Goal: Task Accomplishment & Management: Use online tool/utility

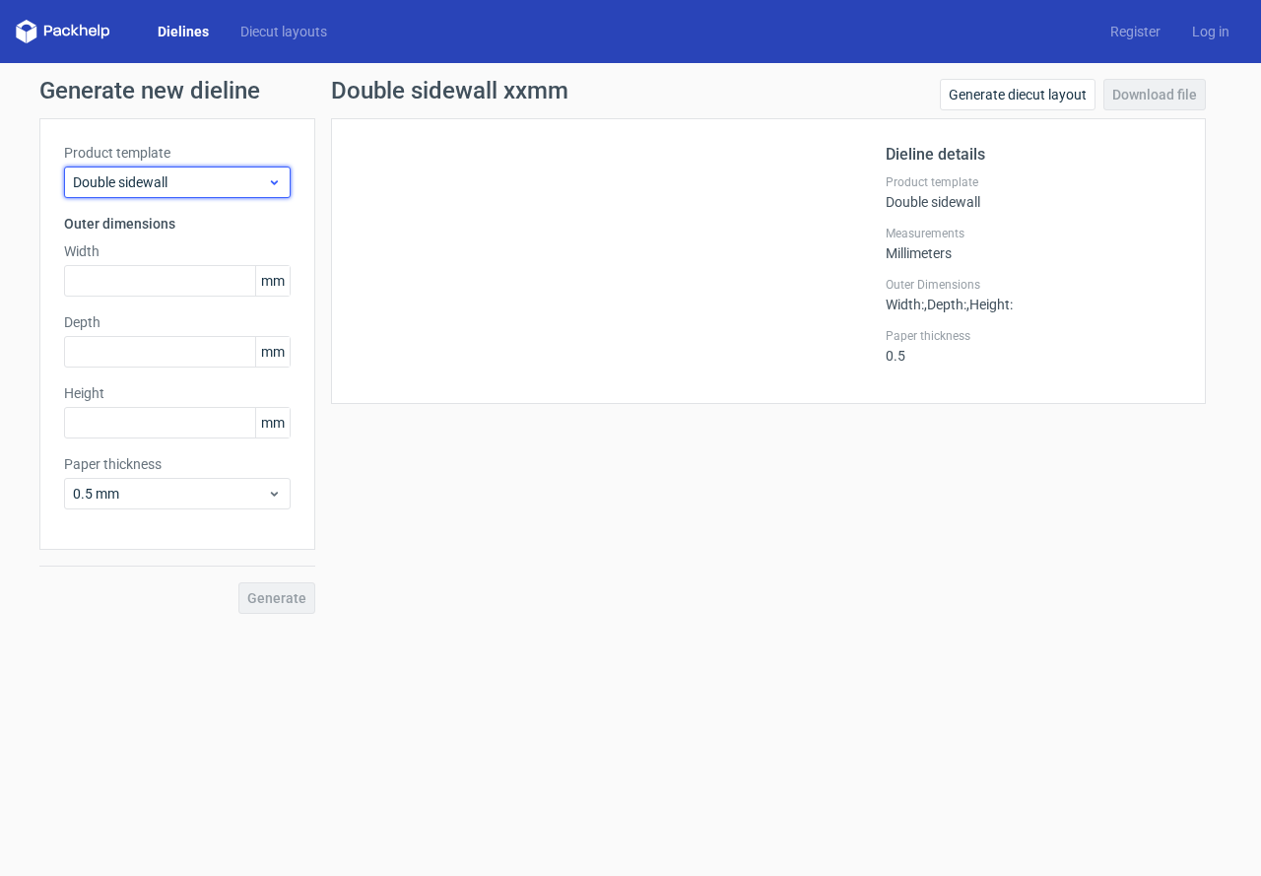
click at [150, 188] on span "Double sidewall" at bounding box center [170, 182] width 194 height 20
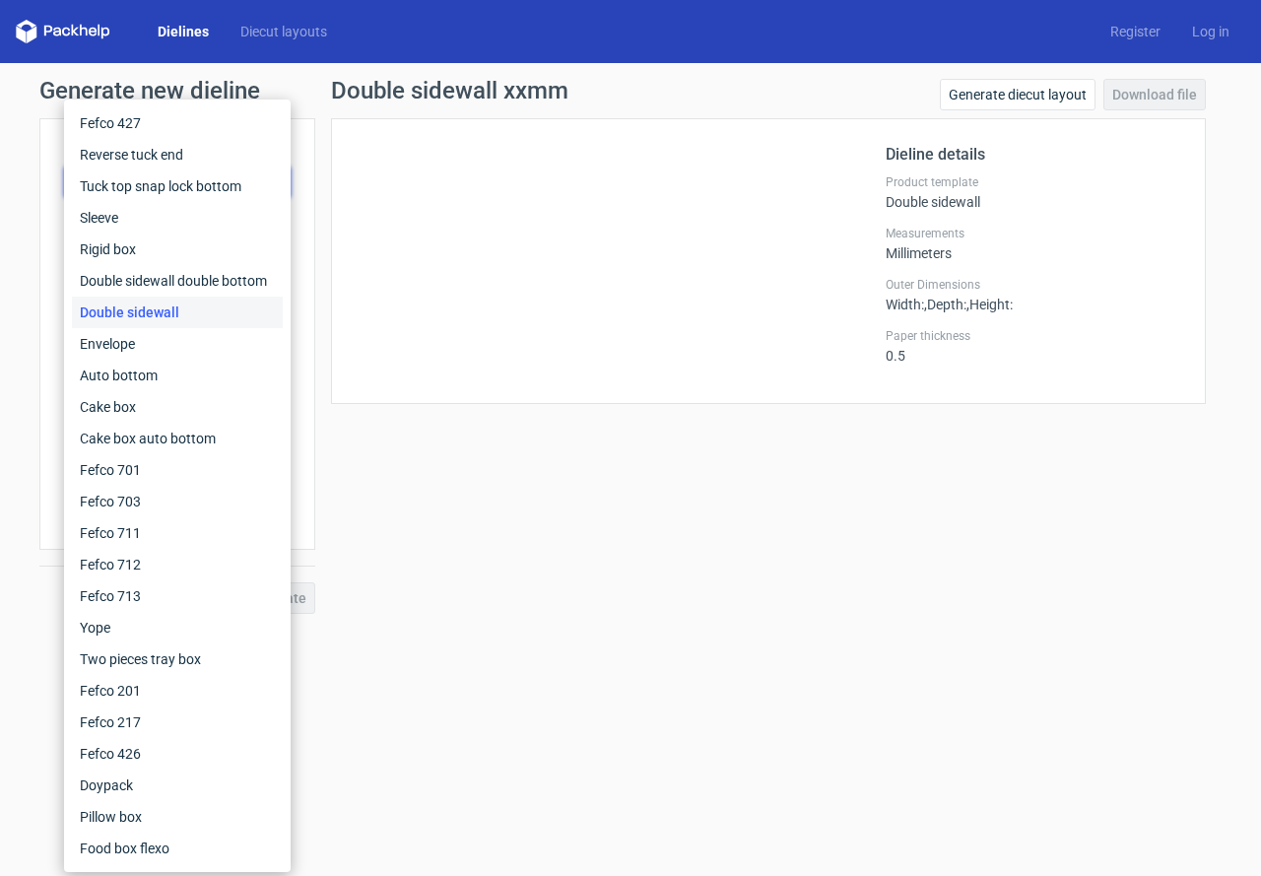
click at [126, 308] on div "Double sidewall" at bounding box center [177, 312] width 211 height 32
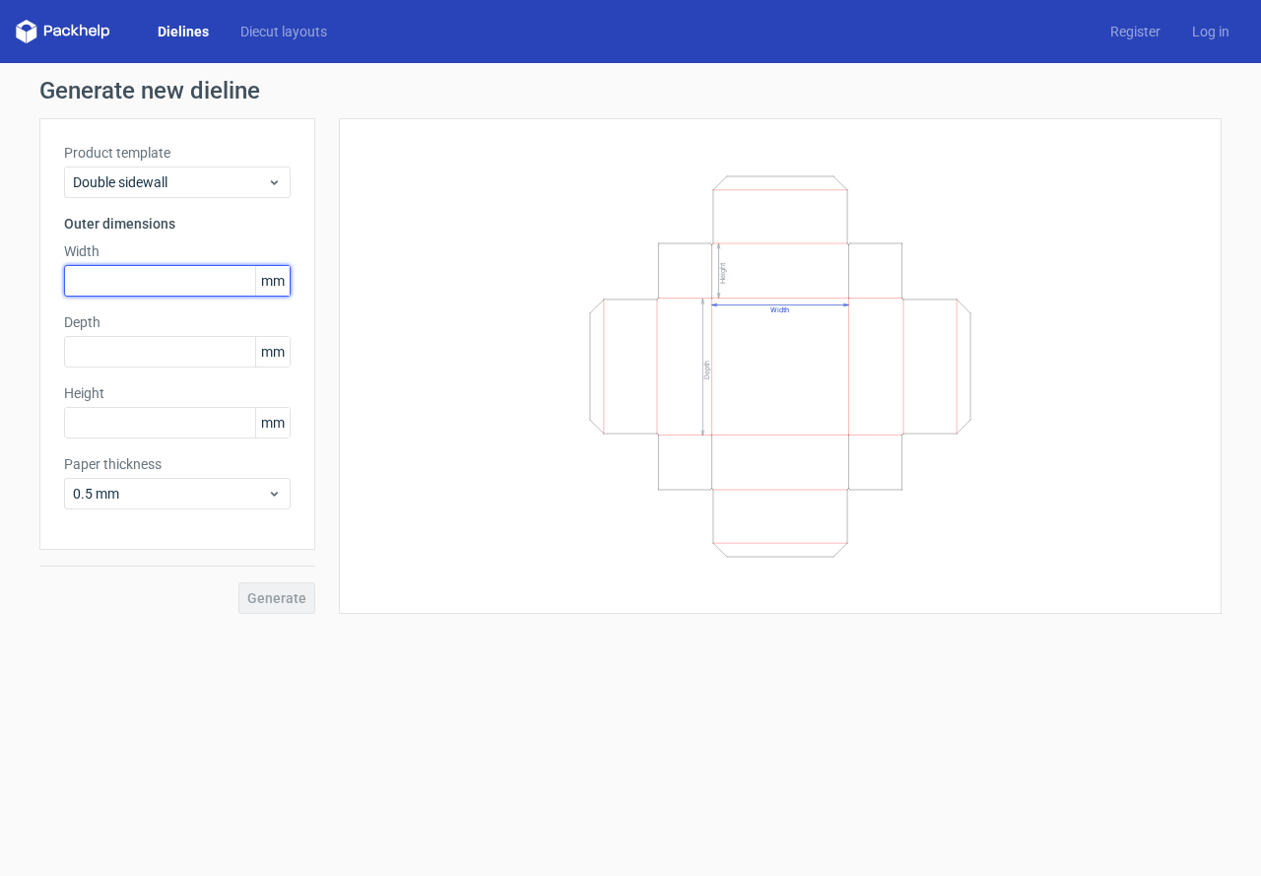
click at [140, 290] on input "text" at bounding box center [177, 281] width 227 height 32
type input "120"
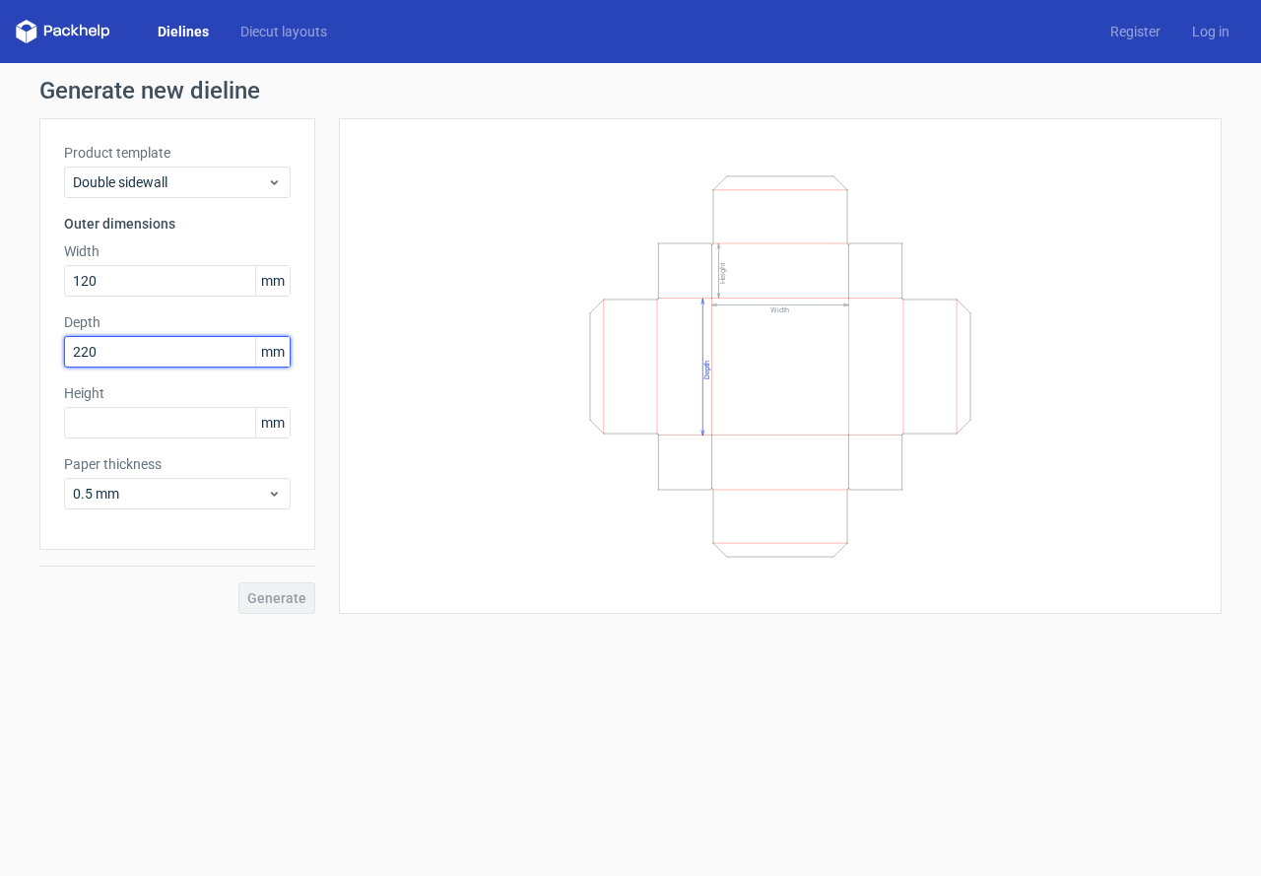
type input "220"
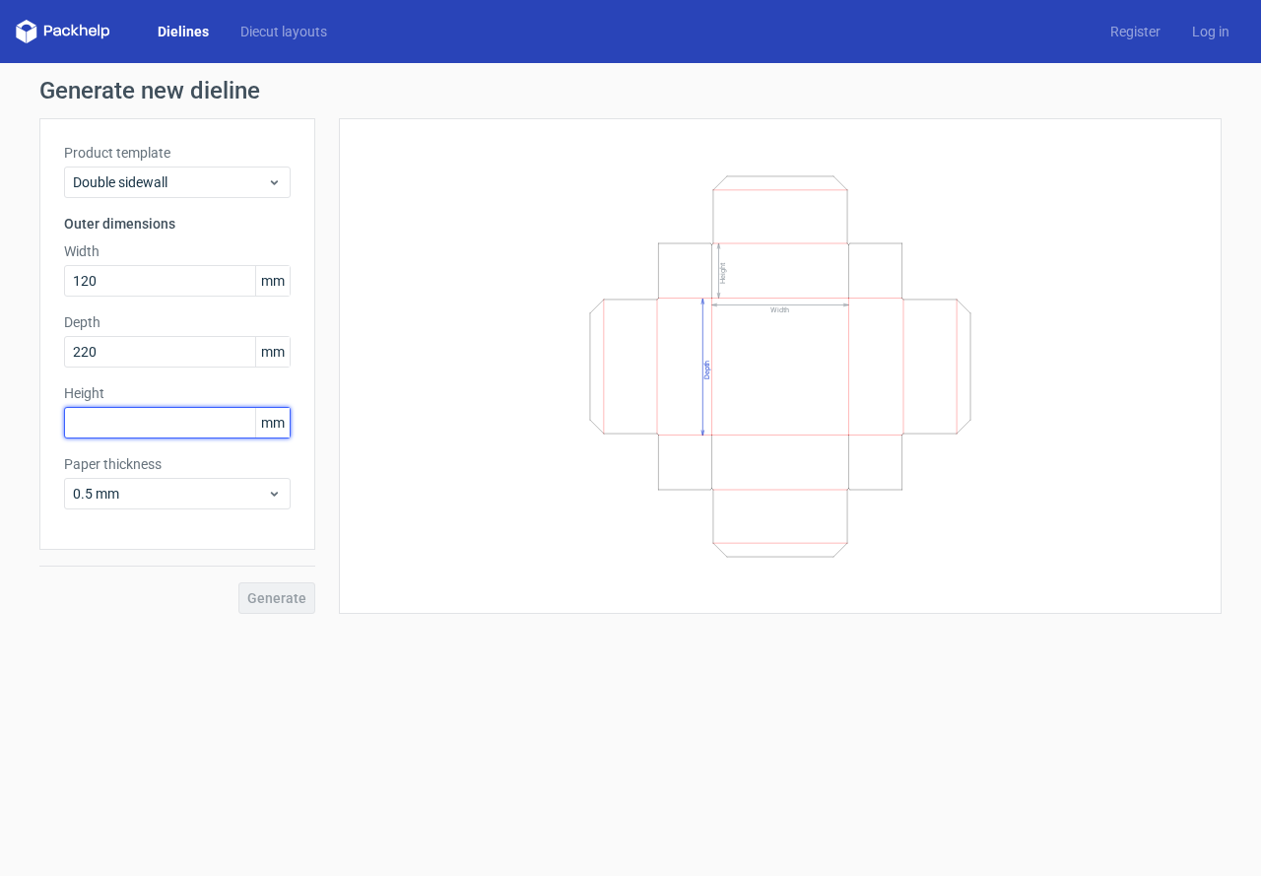
click at [141, 419] on input "text" at bounding box center [177, 423] width 227 height 32
type input "35"
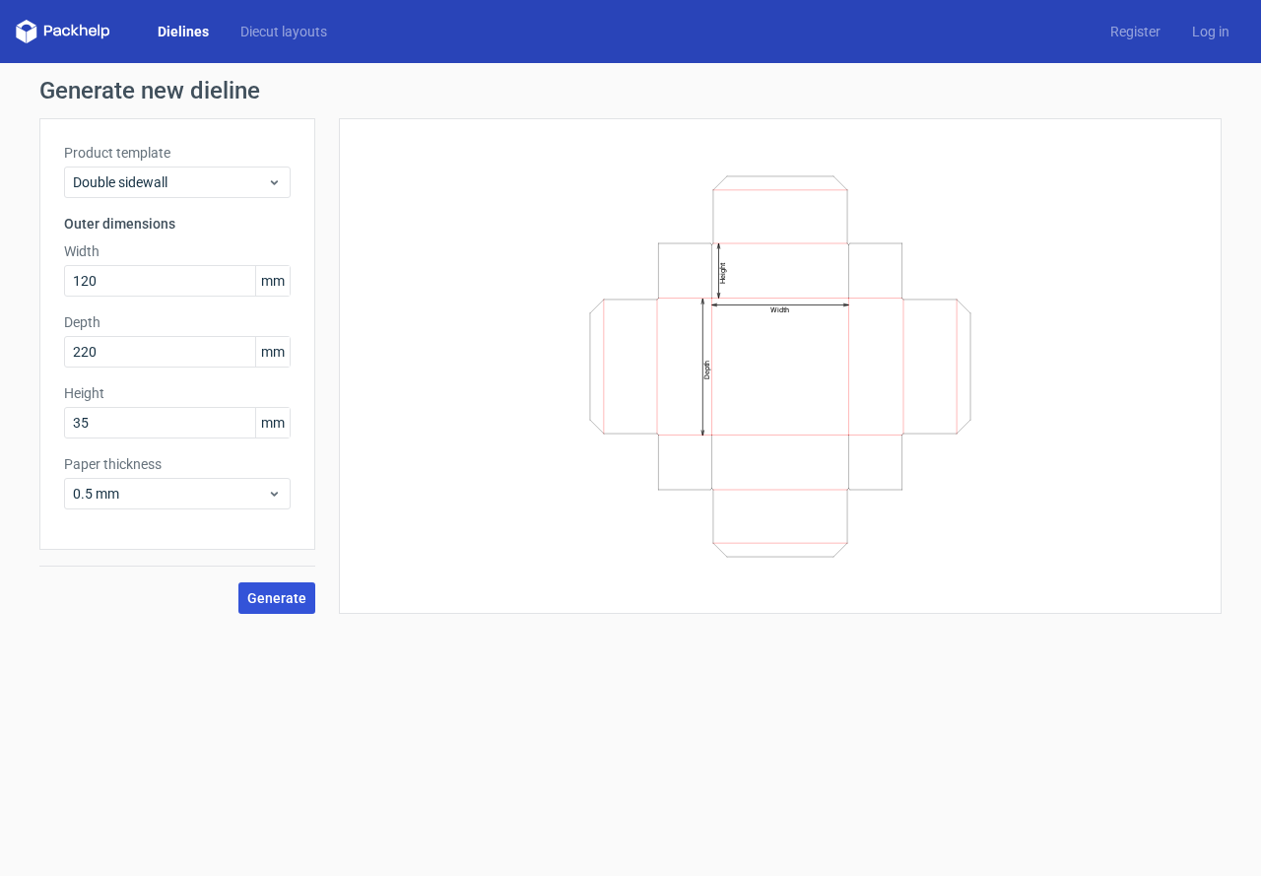
click at [257, 607] on button "Generate" at bounding box center [276, 598] width 77 height 32
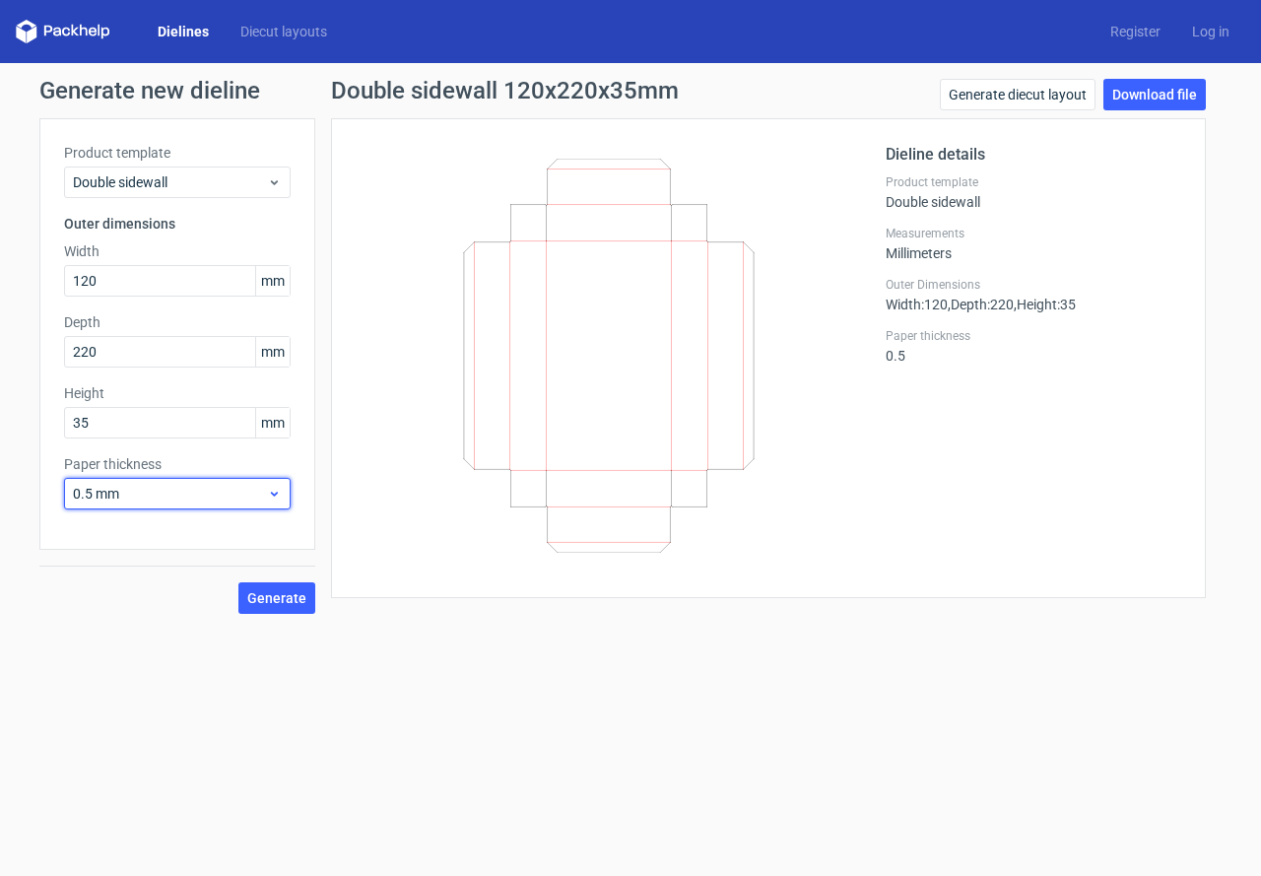
click at [132, 496] on span "0.5 mm" at bounding box center [170, 494] width 194 height 20
click at [148, 488] on span "0.5 mm" at bounding box center [170, 494] width 194 height 20
click at [265, 608] on button "Generate" at bounding box center [276, 598] width 77 height 32
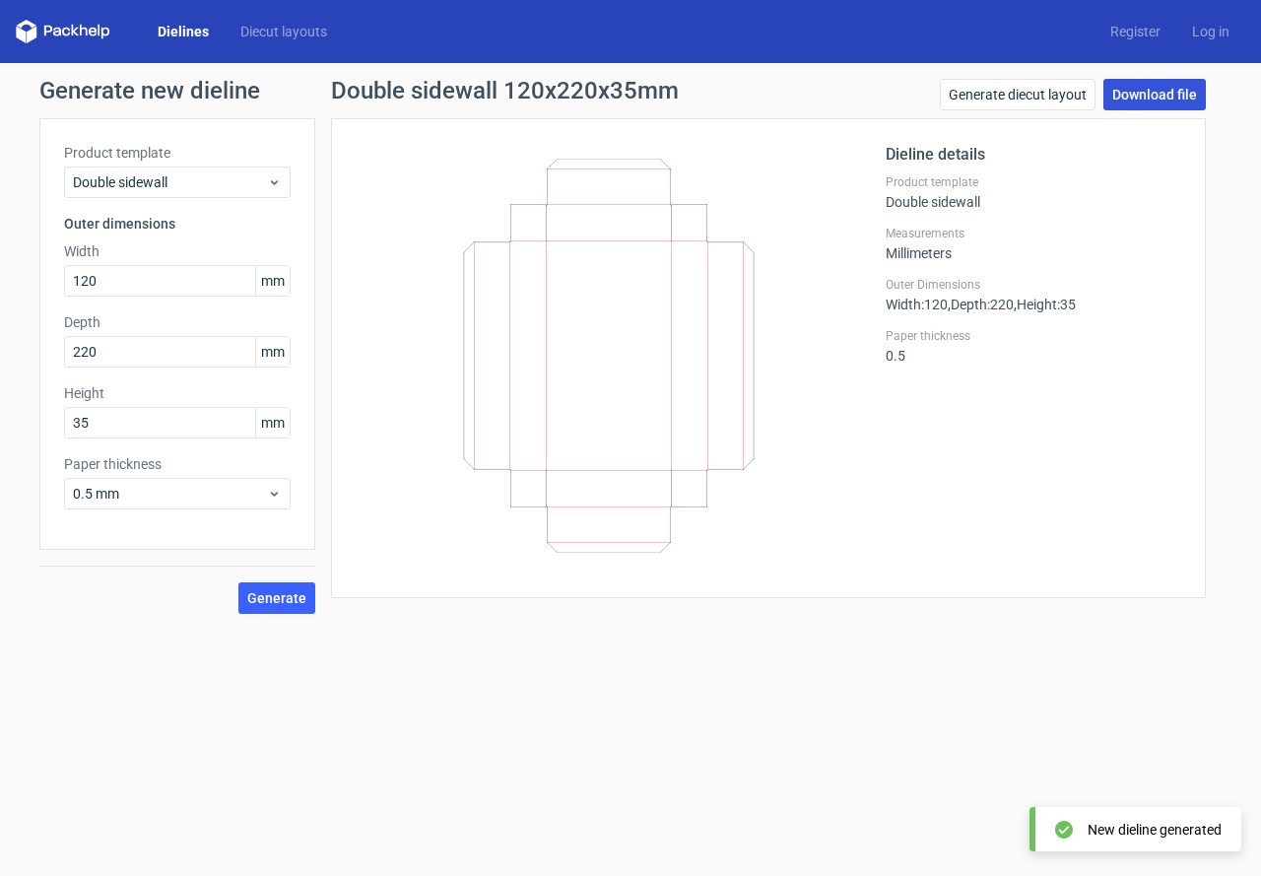
click at [1146, 95] on link "Download file" at bounding box center [1154, 95] width 102 height 32
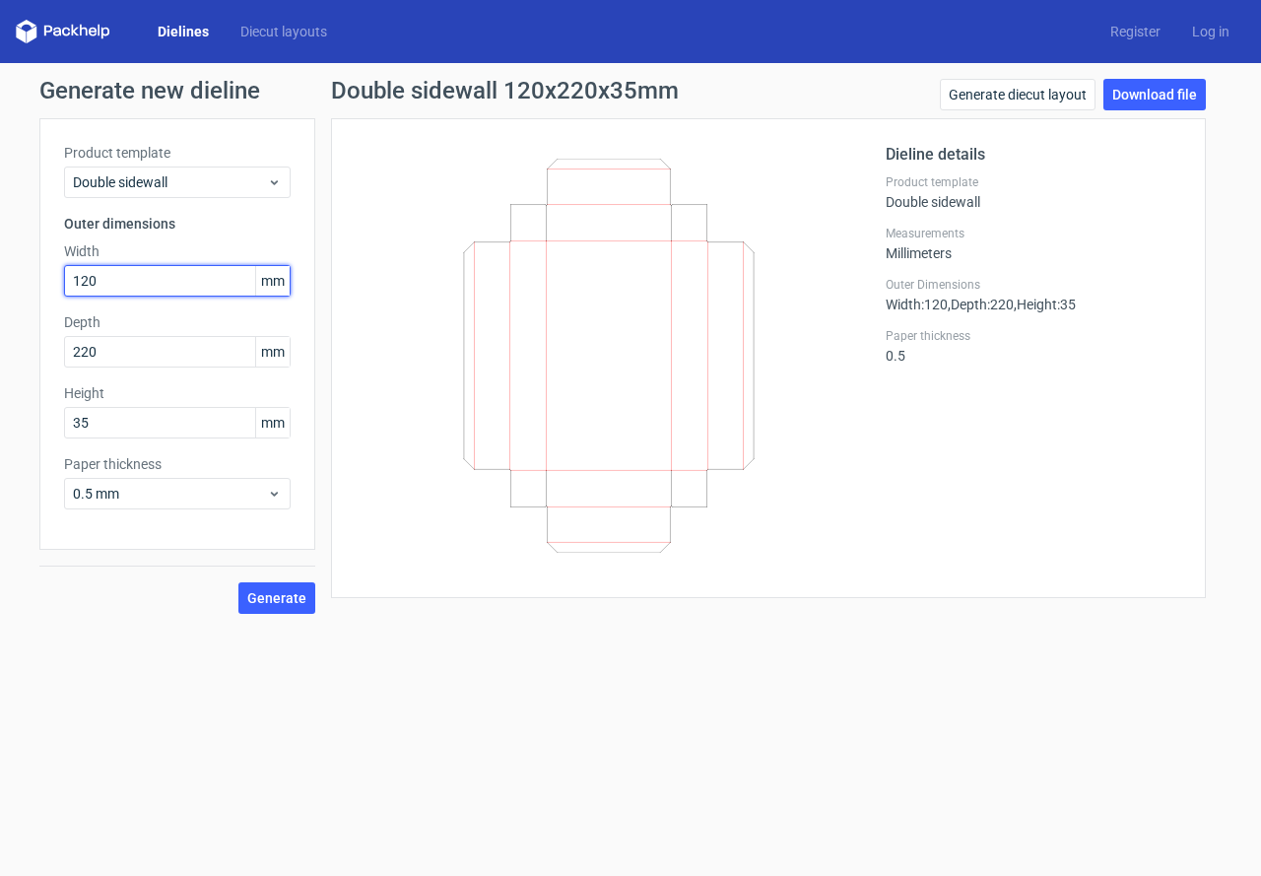
click at [17, 287] on div "Generate new dieline Product template Double sidewall Outer dimensions Width 12…" at bounding box center [630, 346] width 1261 height 566
type input "119"
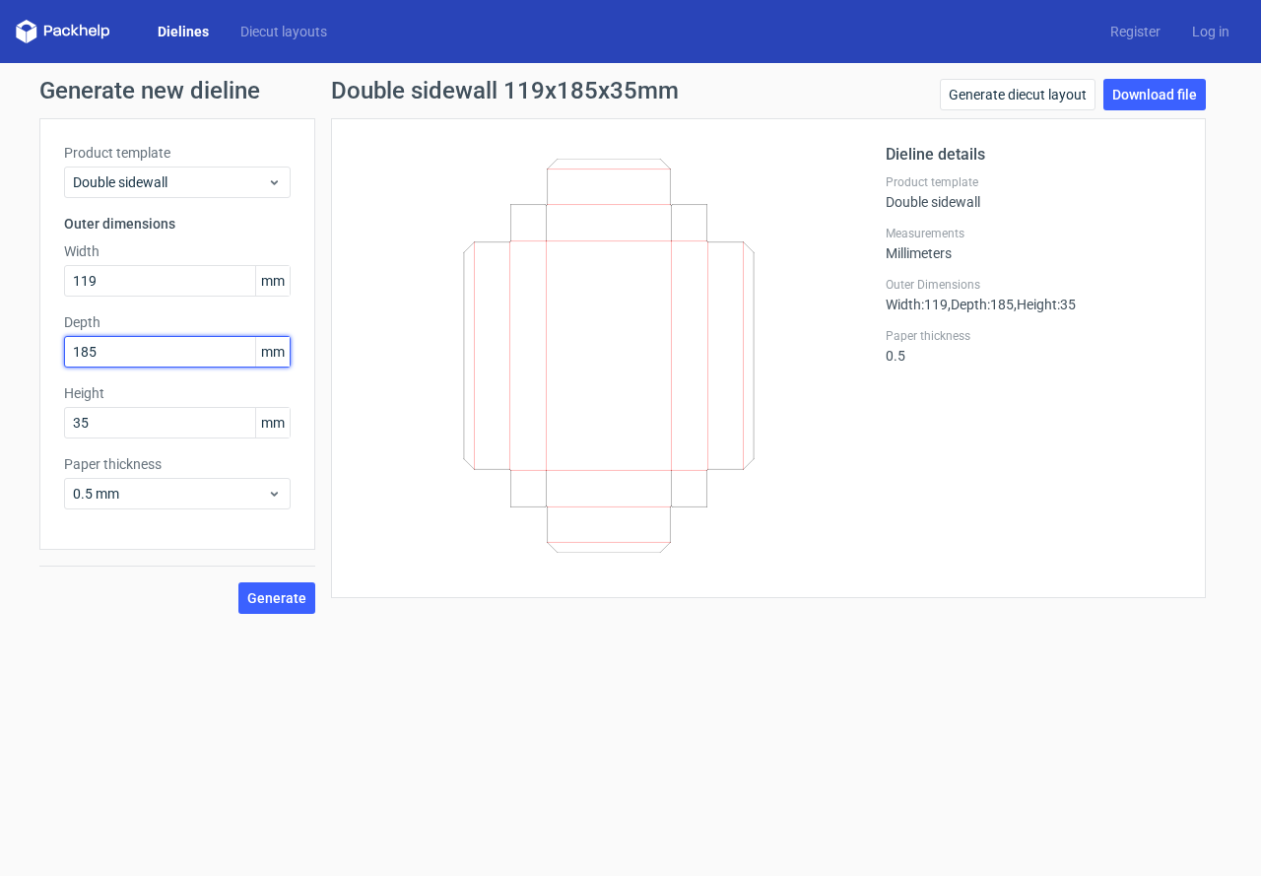
type input "185"
click at [238, 582] on button "Generate" at bounding box center [276, 598] width 77 height 32
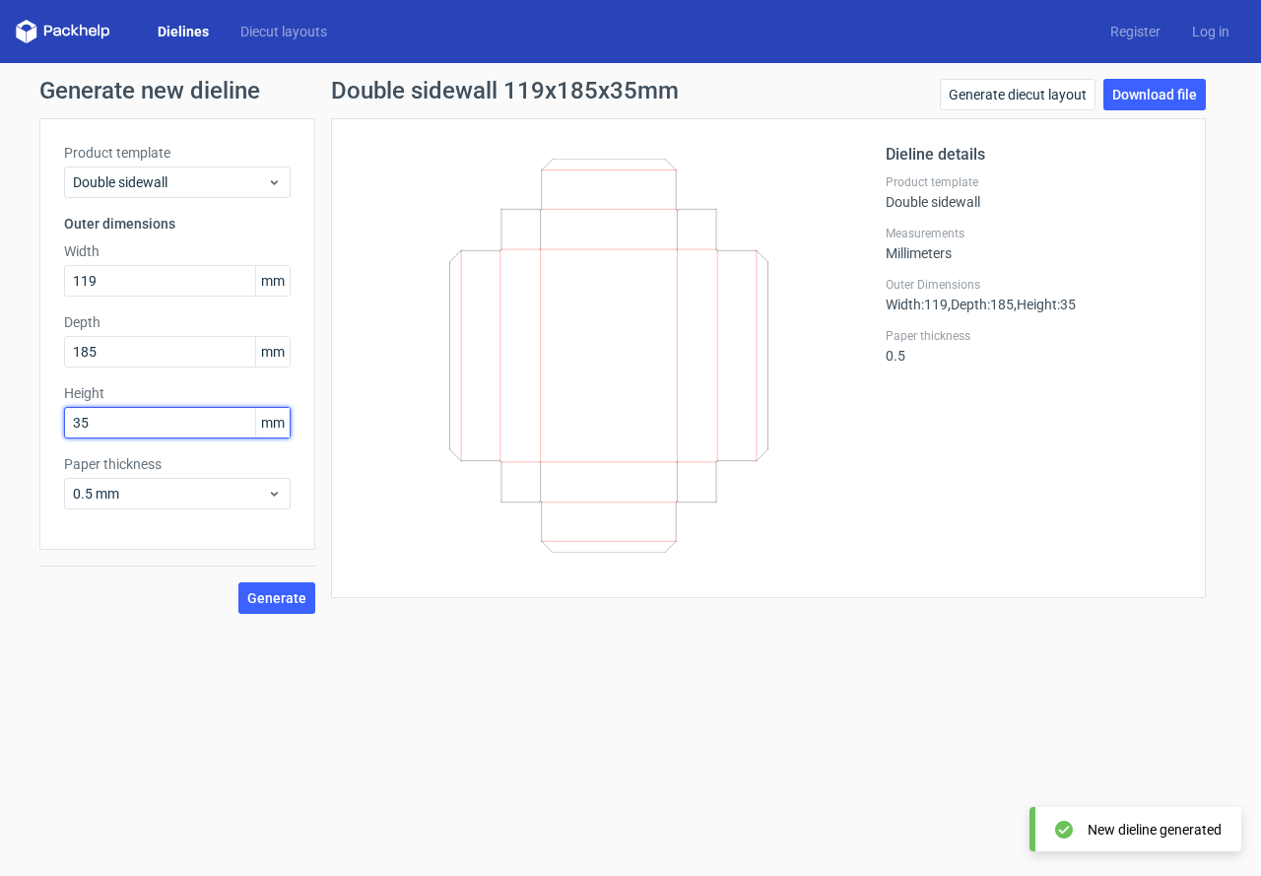
drag, startPoint x: 135, startPoint y: 426, endPoint x: 25, endPoint y: 426, distance: 110.3
click at [25, 426] on div "Generate new dieline Product template Double sidewall Outer dimensions Width 11…" at bounding box center [630, 346] width 1261 height 566
click at [118, 415] on input "35" at bounding box center [177, 423] width 227 height 32
click at [0, 424] on div "Generate new dieline Product template Double sidewall Outer dimensions Width 11…" at bounding box center [630, 346] width 1261 height 566
type input "44"
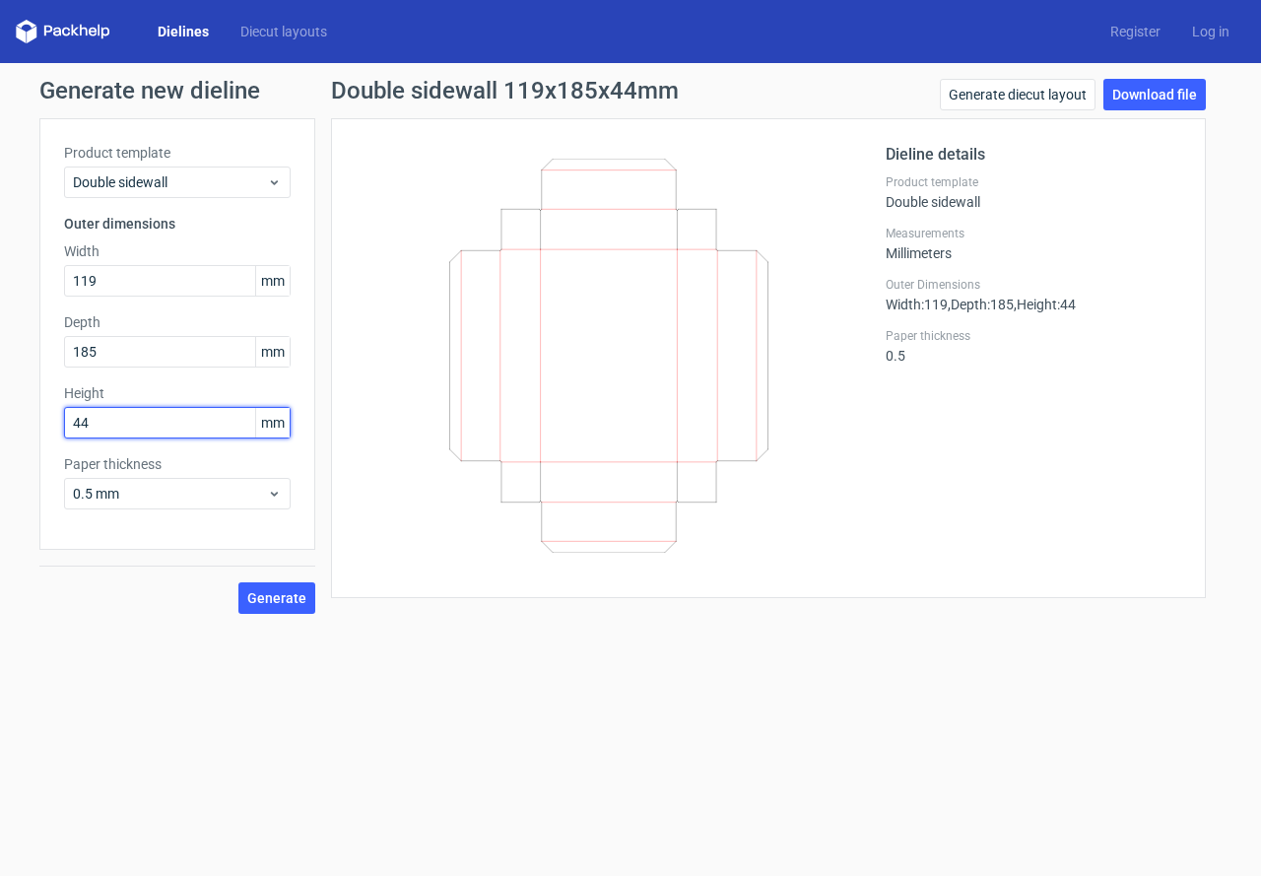
click at [238, 582] on button "Generate" at bounding box center [276, 598] width 77 height 32
click at [1138, 102] on link "Download file" at bounding box center [1154, 95] width 102 height 32
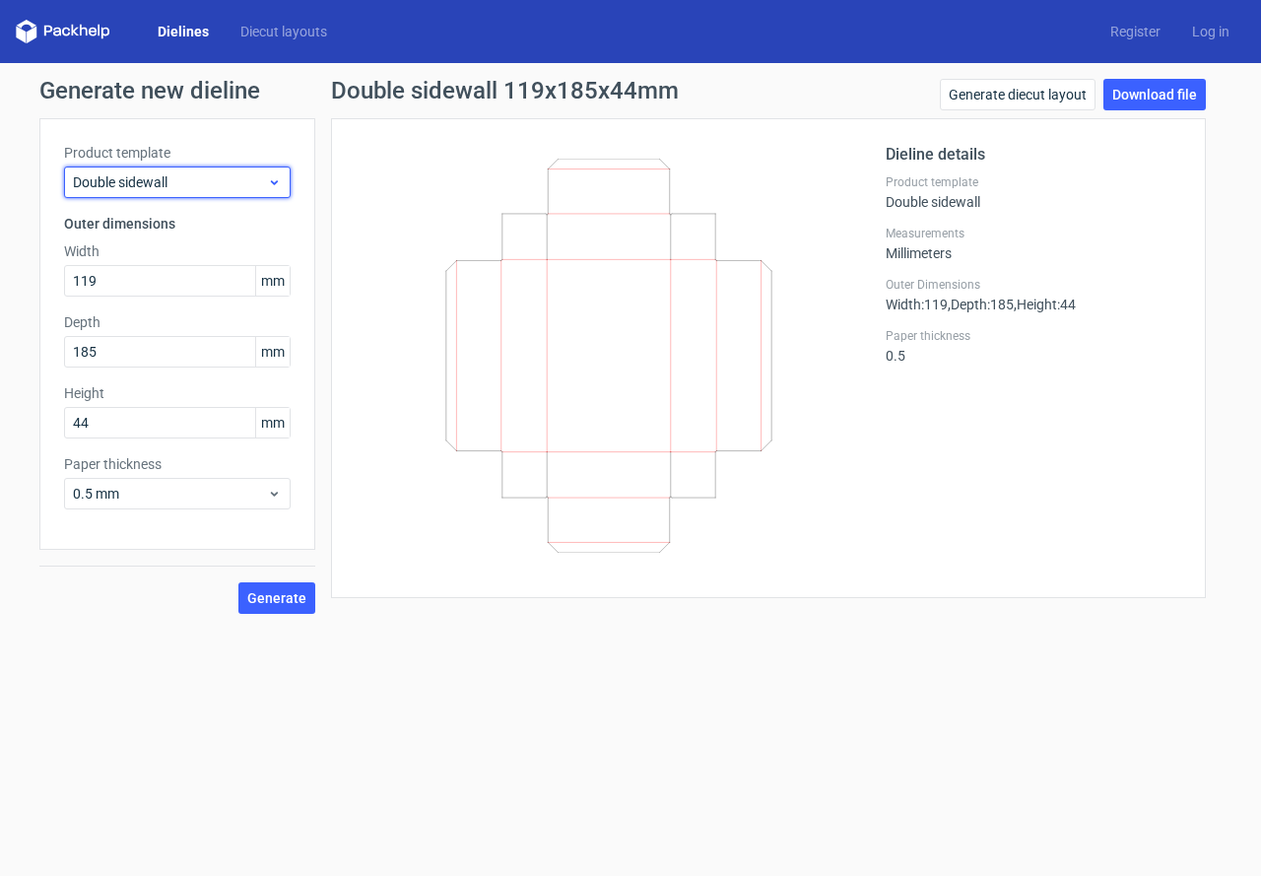
click at [140, 173] on span "Double sidewall" at bounding box center [170, 182] width 194 height 20
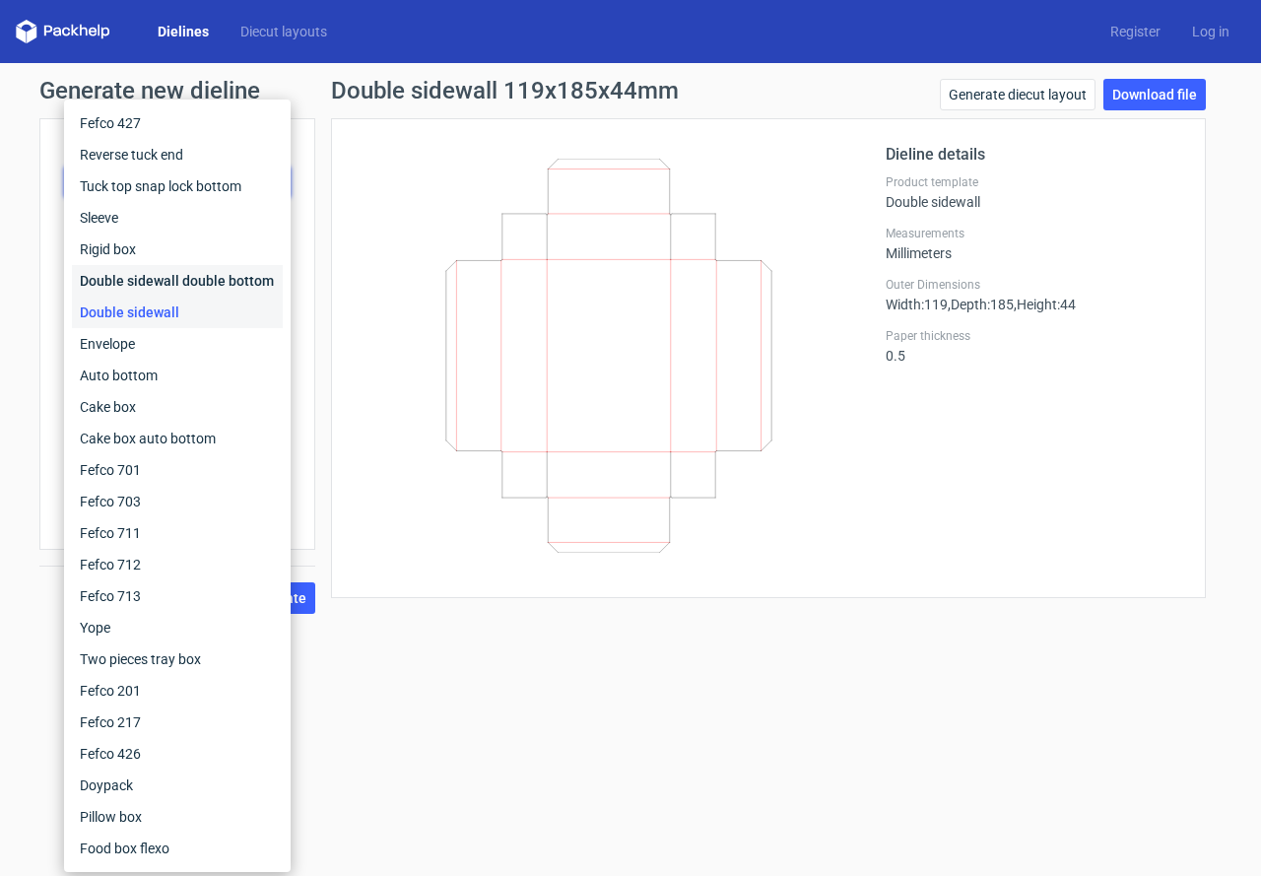
click at [128, 280] on div "Double sidewall double bottom" at bounding box center [177, 281] width 211 height 32
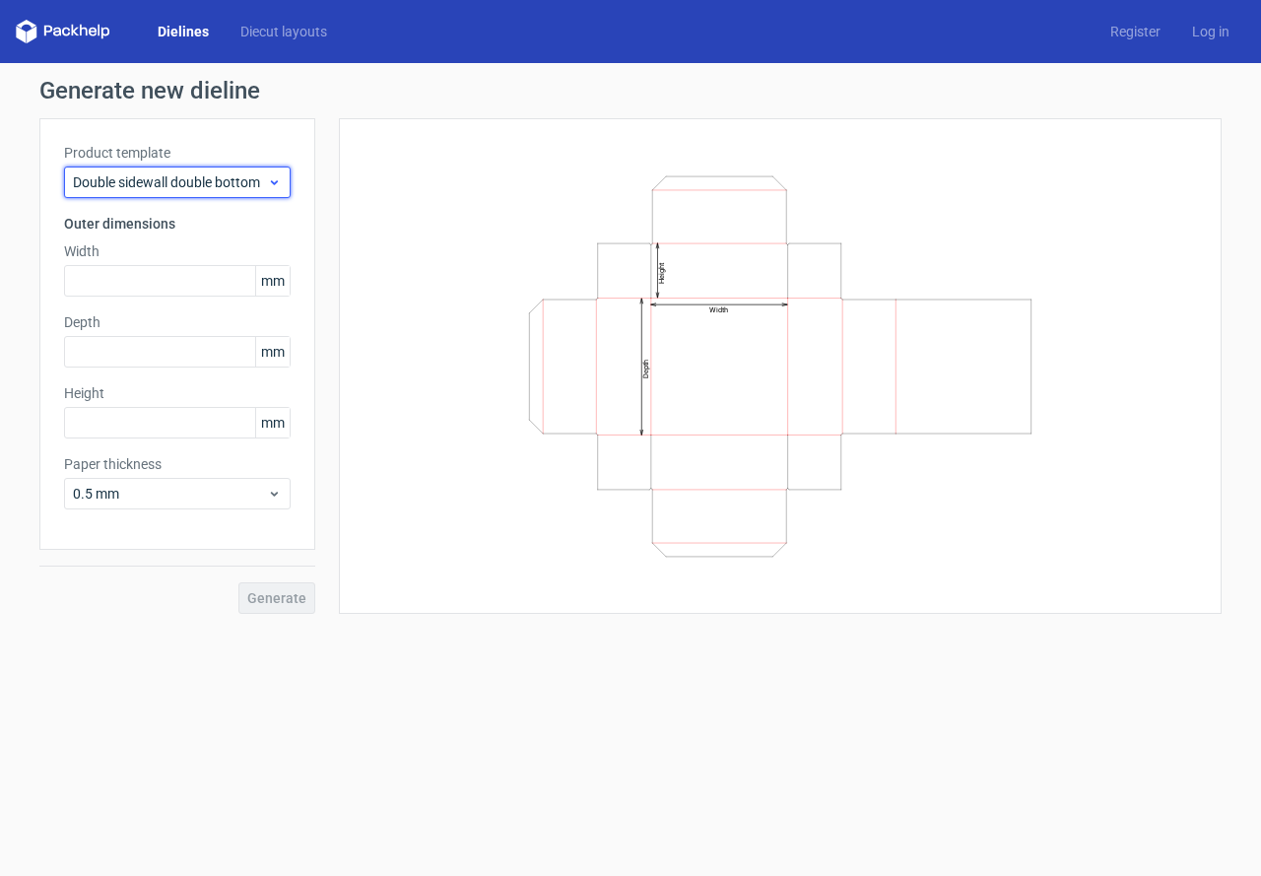
click at [194, 175] on span "Double sidewall double bottom" at bounding box center [170, 182] width 194 height 20
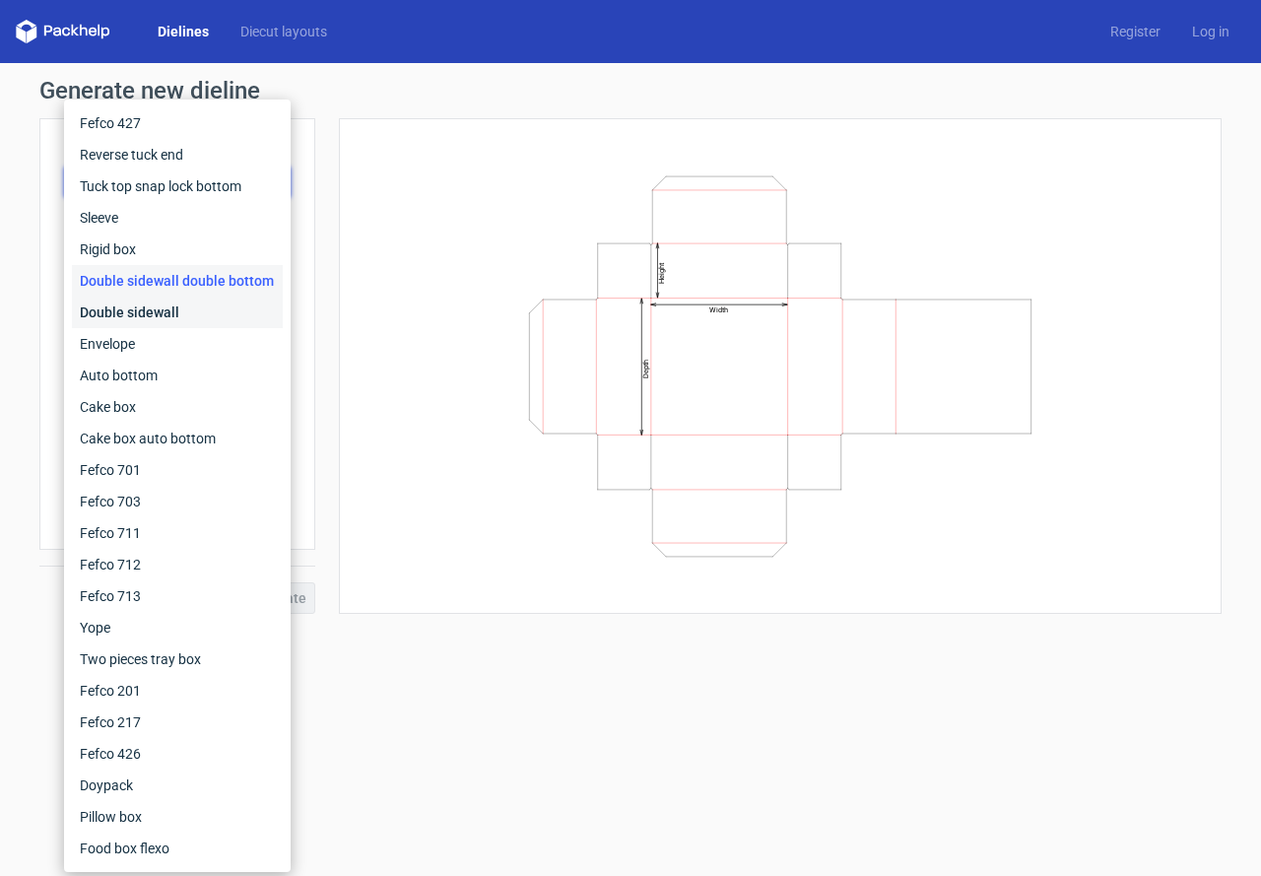
click at [128, 309] on div "Double sidewall" at bounding box center [177, 312] width 211 height 32
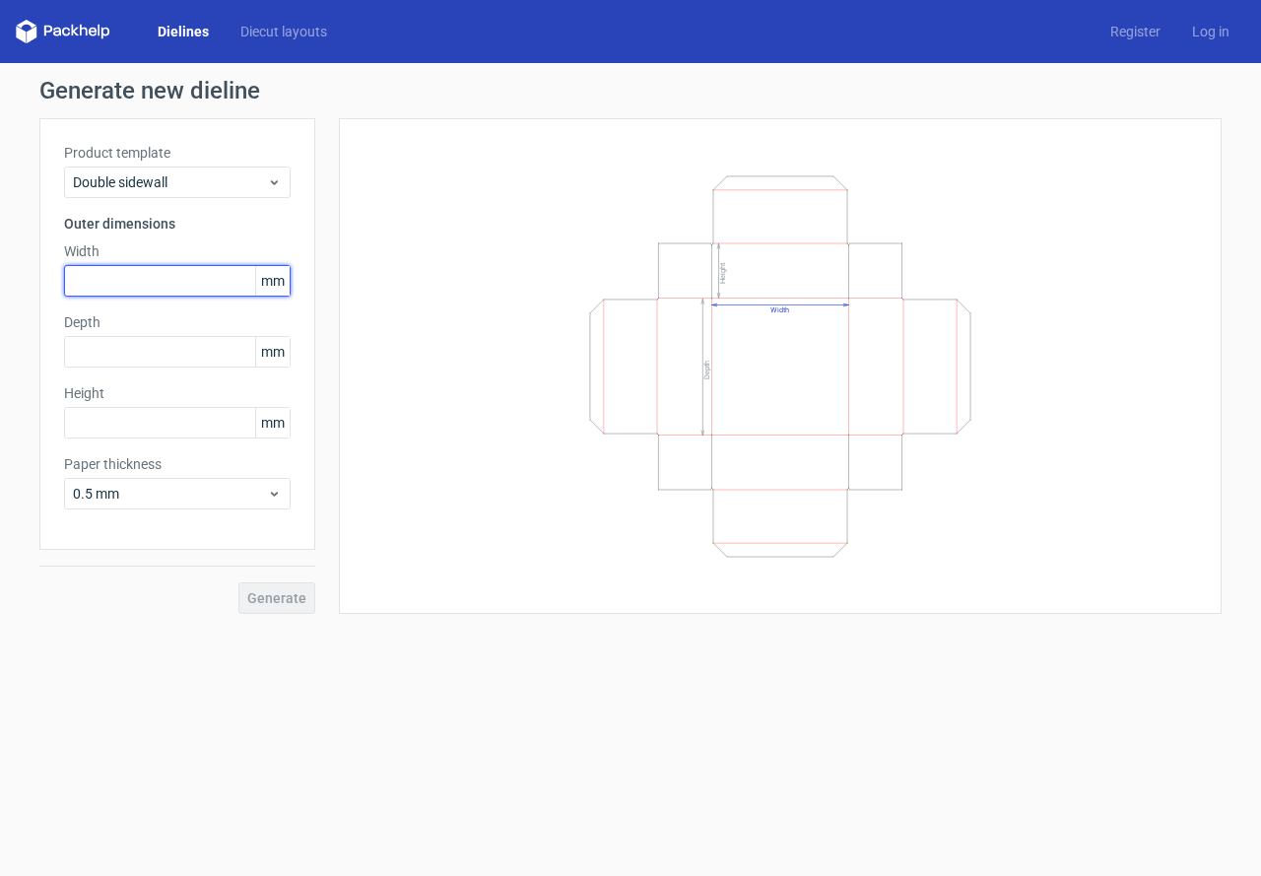
click at [137, 289] on input "text" at bounding box center [177, 281] width 227 height 32
type input "1"
type input "140"
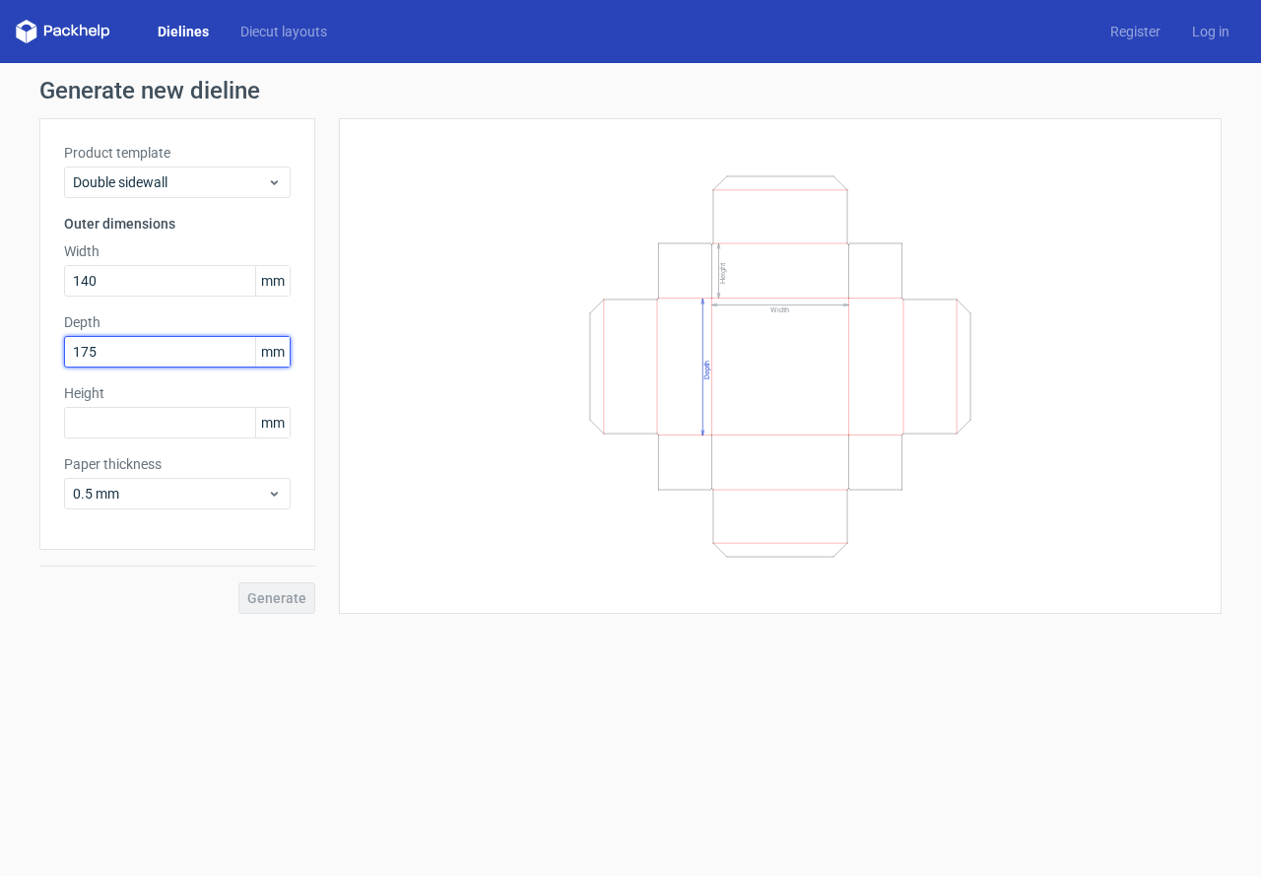
type input "175"
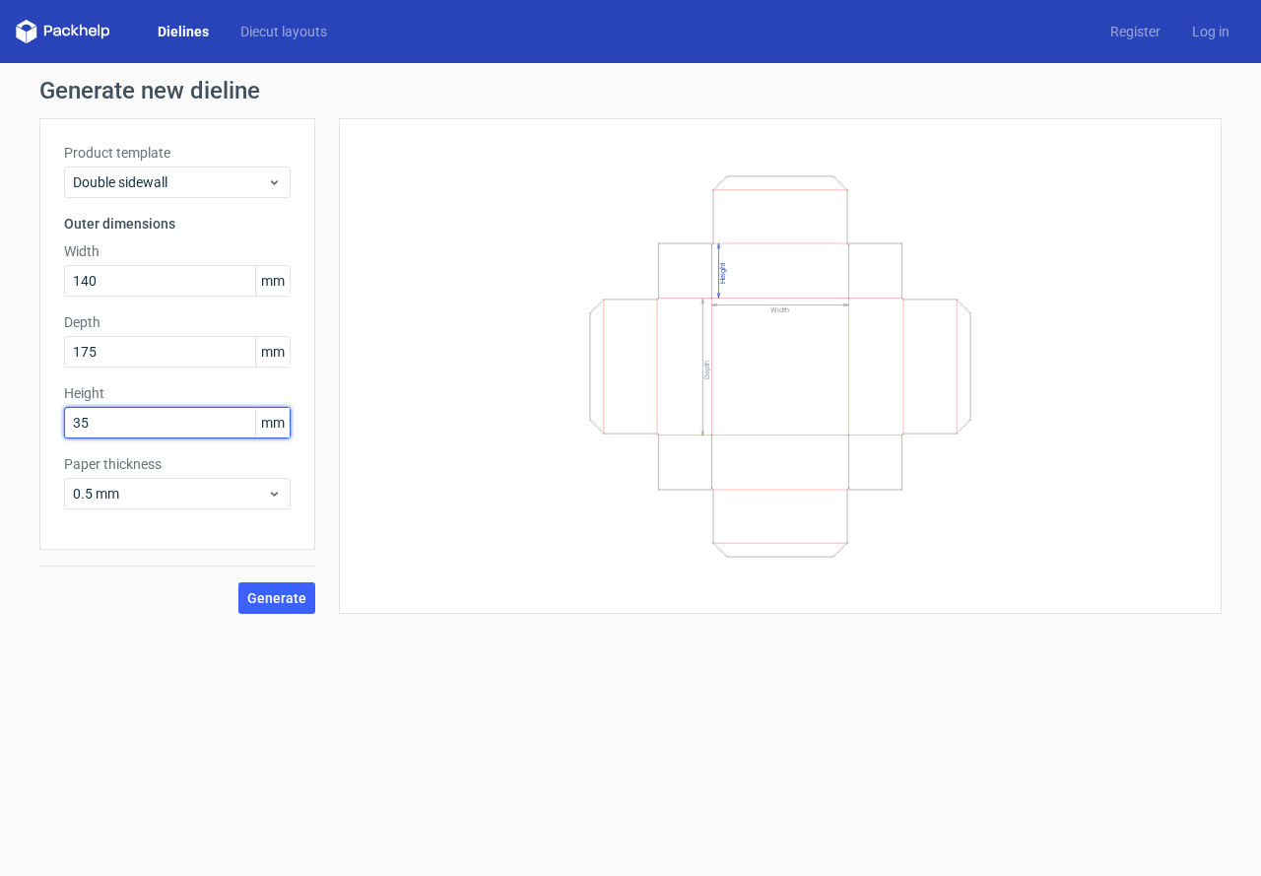
type input "35"
click at [238, 582] on button "Generate" at bounding box center [276, 598] width 77 height 32
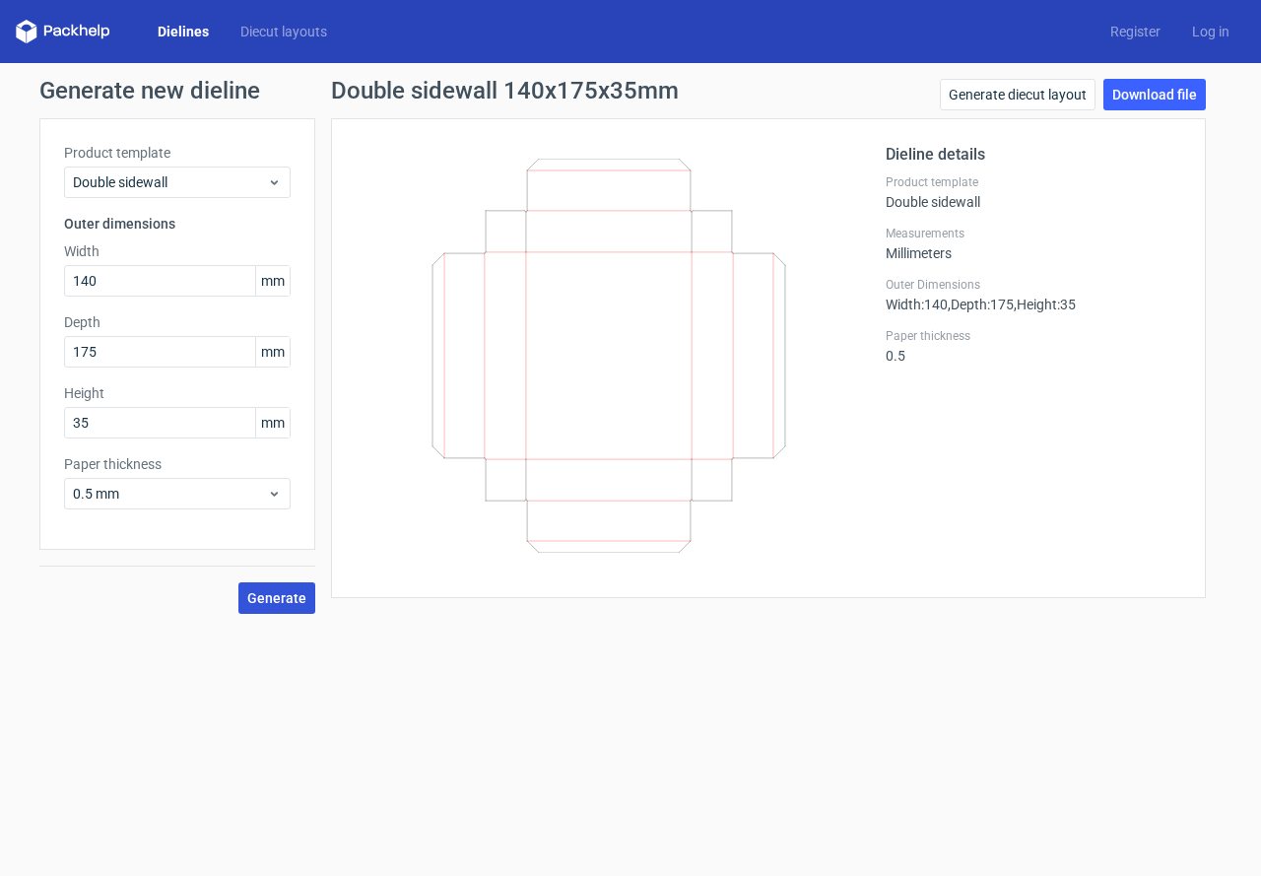
click at [284, 602] on span "Generate" at bounding box center [276, 598] width 59 height 14
click at [278, 601] on span "Generate" at bounding box center [276, 598] width 59 height 14
click at [1176, 79] on link "Download file" at bounding box center [1154, 95] width 102 height 32
